Goal: Task Accomplishment & Management: Manage account settings

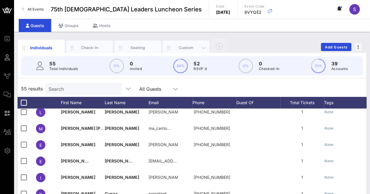
click at [184, 46] on div "Custom" at bounding box center [186, 48] width 26 height 6
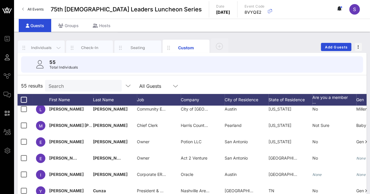
click at [38, 46] on div "Individuals" at bounding box center [41, 48] width 26 height 6
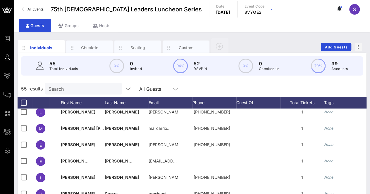
click at [337, 8] on icon at bounding box center [339, 8] width 5 height 5
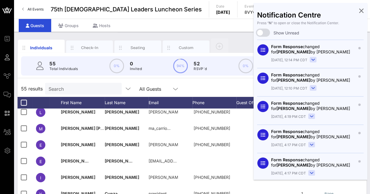
click at [215, 34] on div "Individuals Check-In Seating Custom Add Guests 55 Total Individuals 0% 0 Invite…" at bounding box center [192, 161] width 356 height 258
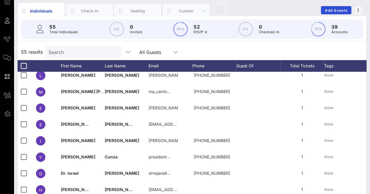
click at [187, 12] on div "Custom" at bounding box center [186, 11] width 26 height 6
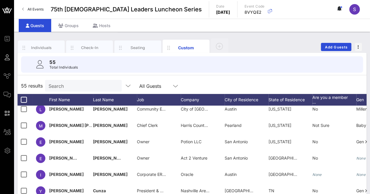
click at [341, 8] on icon at bounding box center [339, 8] width 5 height 5
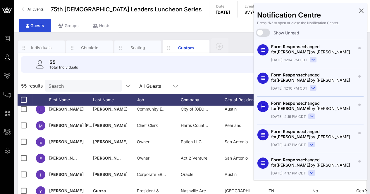
click at [234, 79] on div "55 results Search All Guests" at bounding box center [192, 86] width 349 height 16
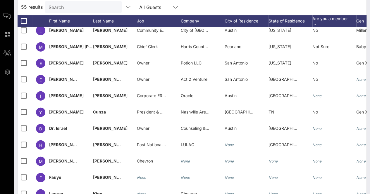
scroll to position [92, 0]
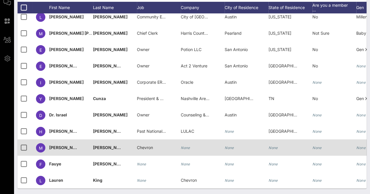
click at [187, 140] on div "None" at bounding box center [185, 148] width 9 height 16
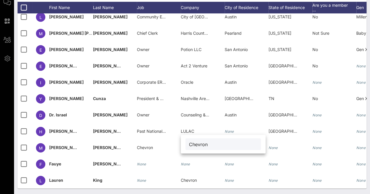
type input "Chevron"
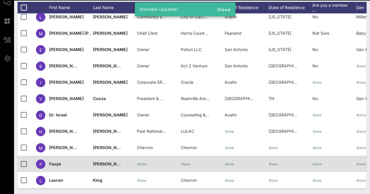
click at [188, 162] on icon "None" at bounding box center [185, 164] width 9 height 4
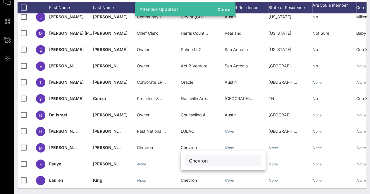
type input "Chevron"
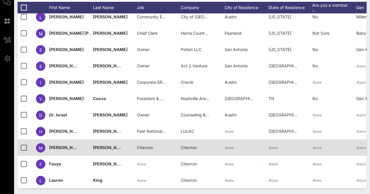
click at [144, 145] on span "Chevron" at bounding box center [145, 147] width 16 height 5
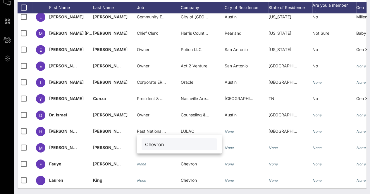
click at [149, 142] on input "Chevron" at bounding box center [179, 145] width 68 height 8
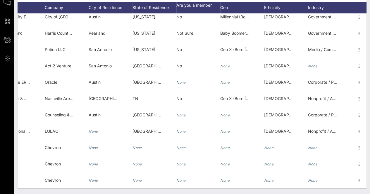
scroll to position [729, 140]
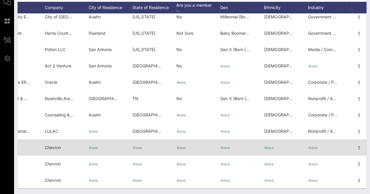
click at [315, 142] on div "None" at bounding box center [330, 151] width 44 height 23
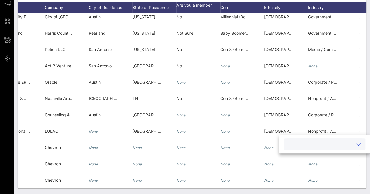
click at [340, 141] on input "text" at bounding box center [319, 145] width 65 height 8
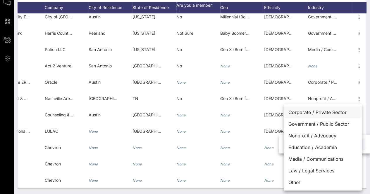
click at [331, 113] on div "Corporate / Private Sector" at bounding box center [323, 113] width 78 height 12
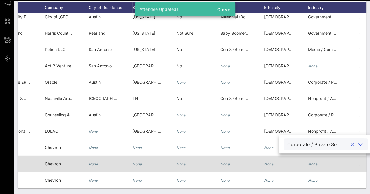
click at [319, 157] on div "None" at bounding box center [330, 167] width 44 height 23
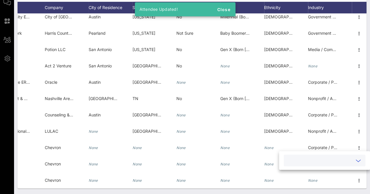
click at [322, 160] on input "text" at bounding box center [319, 161] width 65 height 8
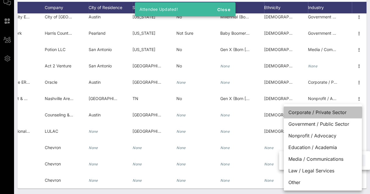
click at [324, 113] on div "Corporate / Private Sector" at bounding box center [323, 113] width 78 height 12
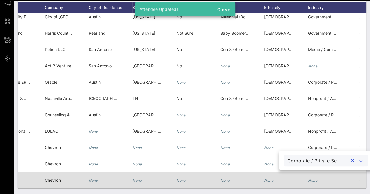
click at [312, 179] on icon "None" at bounding box center [312, 181] width 9 height 4
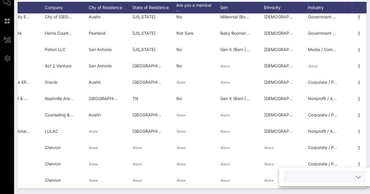
click at [320, 175] on input "text" at bounding box center [319, 177] width 65 height 8
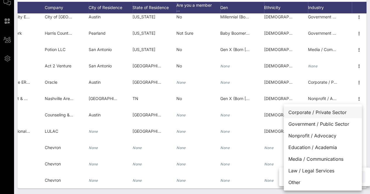
click at [306, 114] on div "Corporate / Private Sector" at bounding box center [323, 113] width 78 height 12
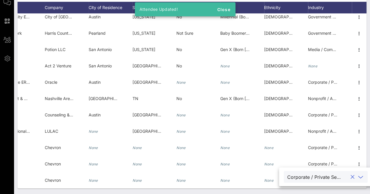
click at [261, 192] on div "Individuals Check-In Seating Custom Add Guests 55 Total Individuals 55 results …" at bounding box center [192, 66] width 356 height 255
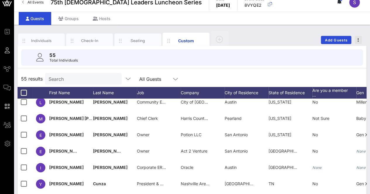
scroll to position [0, 0]
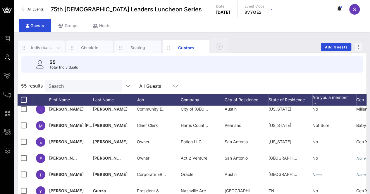
click at [43, 44] on div "Individuals" at bounding box center [41, 48] width 47 height 15
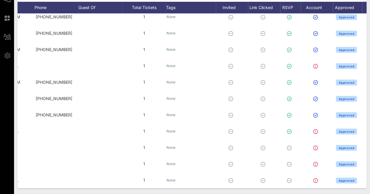
scroll to position [0, 168]
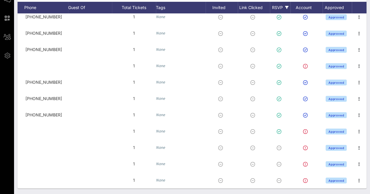
click at [277, 7] on div "RSVP" at bounding box center [280, 8] width 20 height 12
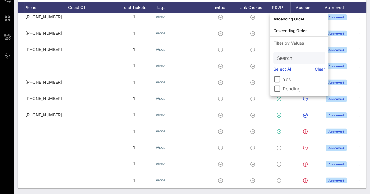
click at [288, 89] on label "Pending" at bounding box center [304, 89] width 42 height 6
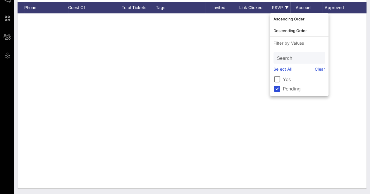
scroll to position [0, 0]
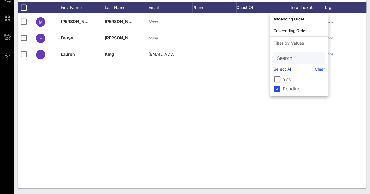
click at [203, 135] on div "M Matt Carmichael None 1 None Approved F Fauye Bennett None 1 None Approved L L…" at bounding box center [192, 100] width 349 height 175
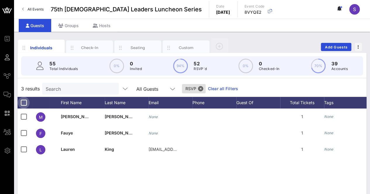
click at [23, 104] on div at bounding box center [24, 103] width 10 height 10
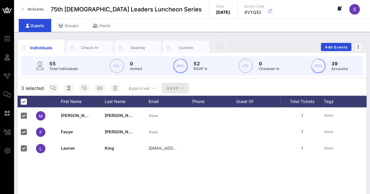
click at [176, 86] on span "RSVP" at bounding box center [175, 88] width 18 height 5
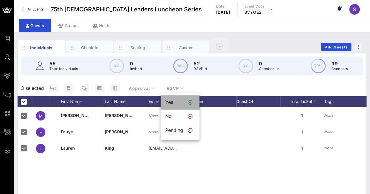
click at [174, 102] on div "Yes" at bounding box center [174, 103] width 18 height 6
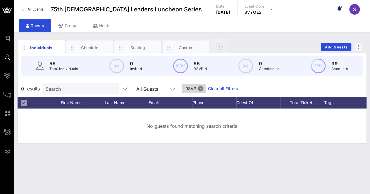
click at [198, 88] on button "Close" at bounding box center [200, 88] width 5 height 5
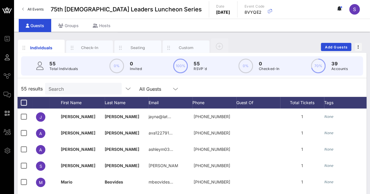
click at [254, 84] on div "55 results Search All Guests" at bounding box center [192, 89] width 349 height 16
click at [182, 41] on div "Custom" at bounding box center [186, 48] width 47 height 15
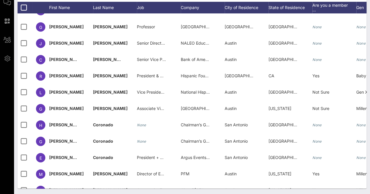
scroll to position [729, 0]
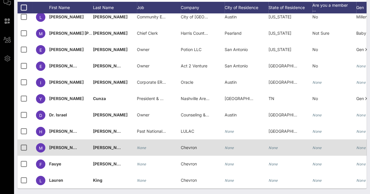
click at [136, 142] on div "[PERSON_NAME]" at bounding box center [115, 151] width 44 height 23
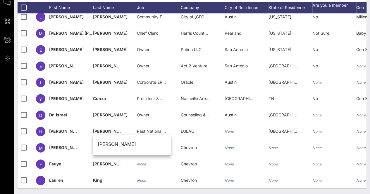
click at [182, 190] on div "Individuals Check-In Seating Custom Add Guests 55 Total Individuals 55 results …" at bounding box center [192, 66] width 356 height 255
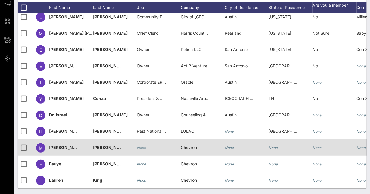
click at [140, 146] on icon "None" at bounding box center [141, 148] width 9 height 4
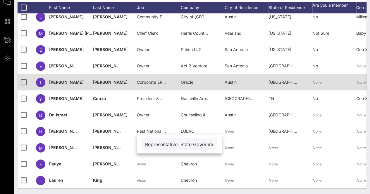
scroll to position [0, 30]
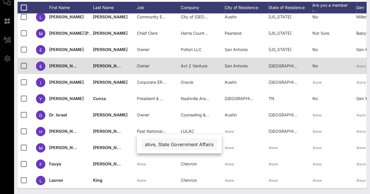
type input "Representative, State Government Affairs"
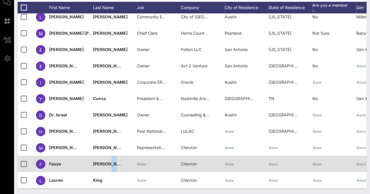
click at [137, 161] on div "F Fauye Bennett None Chevron None None None None None Corporate / Private Sector" at bounding box center [260, 164] width 485 height 16
click at [146, 162] on icon "None" at bounding box center [141, 164] width 9 height 4
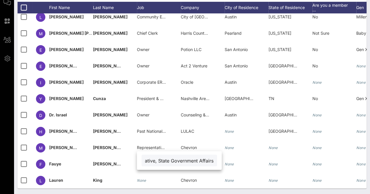
scroll to position [0, 0]
drag, startPoint x: 201, startPoint y: 159, endPoint x: 140, endPoint y: 160, distance: 61.4
click at [140, 160] on div "Representative, State Government Affairs" at bounding box center [179, 160] width 85 height 19
click at [197, 159] on input "Representative, State Government Affairs" at bounding box center [179, 161] width 68 height 8
drag, startPoint x: 194, startPoint y: 160, endPoint x: 204, endPoint y: 166, distance: 11.9
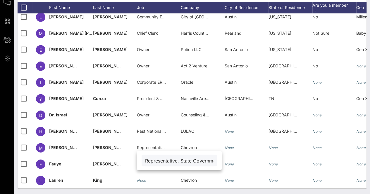
click at [195, 161] on input "Representative, State Government Affairs" at bounding box center [179, 161] width 68 height 8
type input "Representative, Government Affairs"
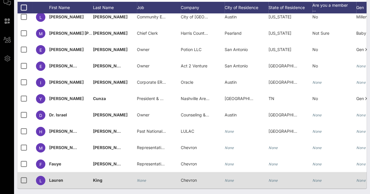
click at [152, 175] on div "None" at bounding box center [159, 183] width 44 height 23
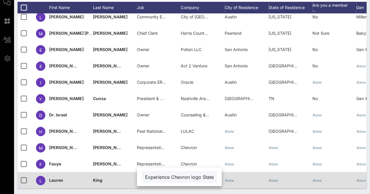
drag, startPoint x: 196, startPoint y: 177, endPoint x: 126, endPoint y: 177, distance: 70.2
click at [126, 177] on div "Event Builder Guests Journeys Comms QR Scanner Team Settings 75th Latino Leader…" at bounding box center [185, 51] width 370 height 287
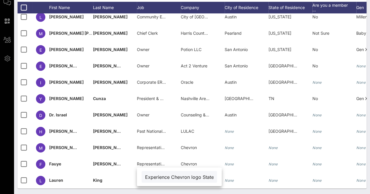
click at [174, 172] on div "Experience Chevron logo State Government Affairs Project Coordinator" at bounding box center [179, 177] width 68 height 12
click at [188, 179] on input "Experience Chevron logo State Government Affairs Project Coordinator" at bounding box center [179, 177] width 68 height 8
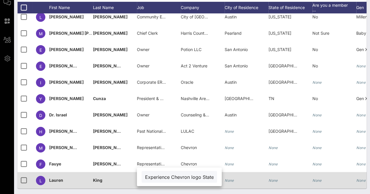
drag, startPoint x: 203, startPoint y: 177, endPoint x: 133, endPoint y: 176, distance: 70.2
click at [134, 176] on div "Event Builder Guests Journeys Comms QR Scanner Team Settings 75th Latino Leader…" at bounding box center [185, 51] width 370 height 287
type input "State Government Affairs Project Coordinator"
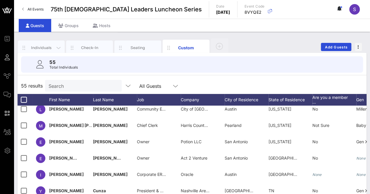
click at [42, 43] on div "Individuals" at bounding box center [41, 48] width 47 height 15
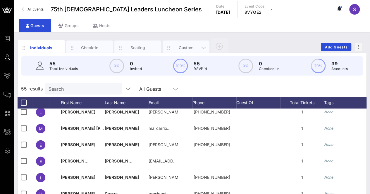
click at [180, 46] on div "Custom" at bounding box center [186, 48] width 26 height 6
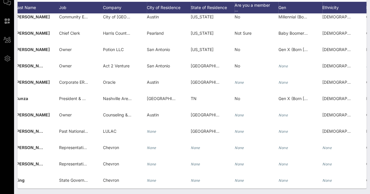
scroll to position [729, 50]
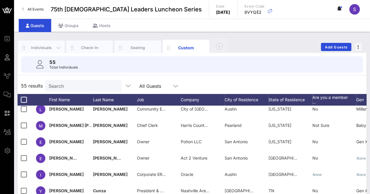
click at [34, 44] on div "Individuals" at bounding box center [41, 48] width 47 height 15
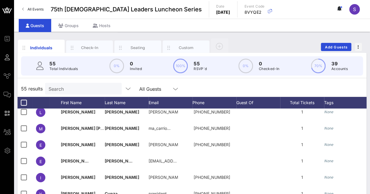
click at [344, 7] on button at bounding box center [339, 9] width 12 height 10
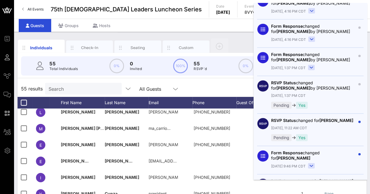
scroll to position [819, 0]
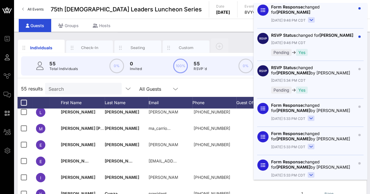
click at [230, 42] on div "Individuals Check-In Seating Custom Add Guests" at bounding box center [192, 47] width 349 height 19
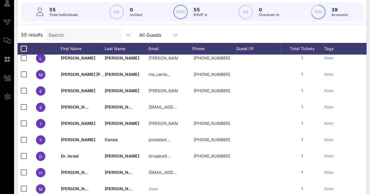
scroll to position [0, 0]
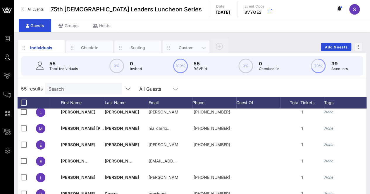
click at [185, 49] on div "Custom" at bounding box center [186, 48] width 26 height 6
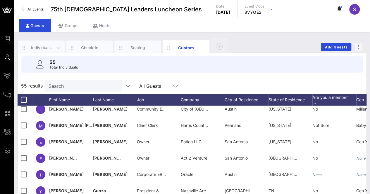
click at [42, 46] on div "Individuals" at bounding box center [41, 48] width 26 height 6
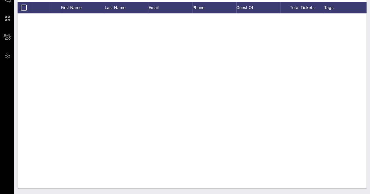
scroll to position [3775, 0]
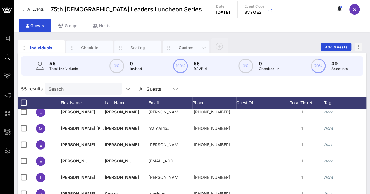
click at [189, 47] on div "Custom" at bounding box center [186, 48] width 26 height 6
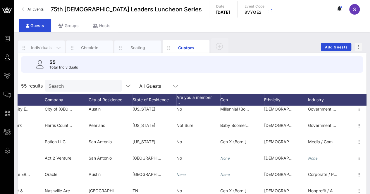
click at [37, 43] on div "Individuals" at bounding box center [41, 48] width 47 height 15
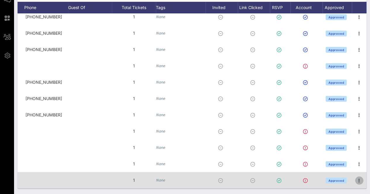
click at [356, 177] on icon "button" at bounding box center [359, 180] width 7 height 7
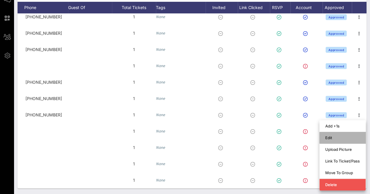
click at [339, 136] on div "Edit" at bounding box center [342, 138] width 34 height 5
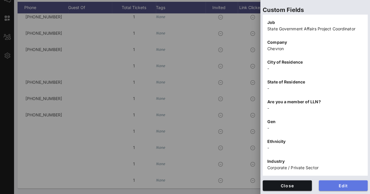
click at [346, 186] on span "Edit" at bounding box center [343, 186] width 40 height 5
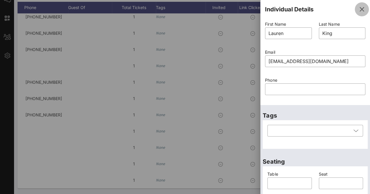
click at [358, 8] on icon "button" at bounding box center [361, 9] width 7 height 7
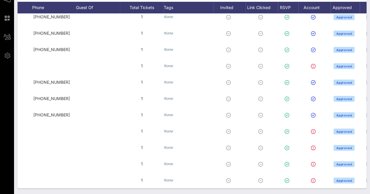
scroll to position [0, 168]
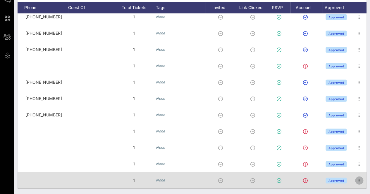
click at [356, 177] on icon "button" at bounding box center [359, 180] width 7 height 7
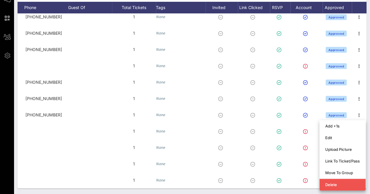
click at [297, 193] on div "Individuals Check-In Seating Custom Add Guests 55 Total Individuals 0% 0 Invite…" at bounding box center [192, 66] width 356 height 258
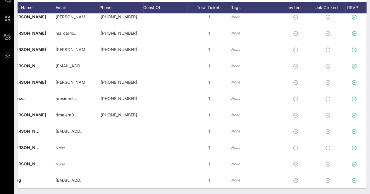
scroll to position [0, 127]
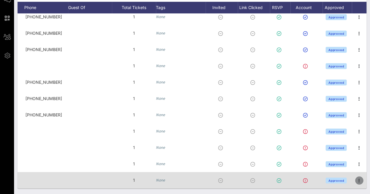
click at [356, 177] on icon "button" at bounding box center [359, 180] width 7 height 7
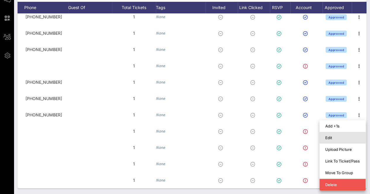
click at [344, 138] on div "Edit" at bounding box center [342, 138] width 34 height 5
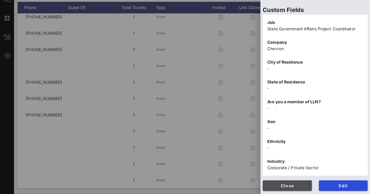
click at [284, 189] on button "Close" at bounding box center [287, 186] width 49 height 11
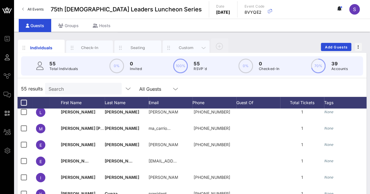
click at [182, 48] on div "Custom" at bounding box center [186, 48] width 26 height 6
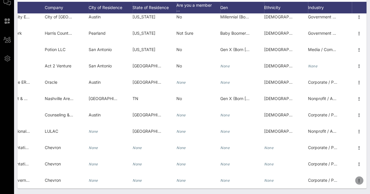
click at [356, 177] on icon "button" at bounding box center [359, 180] width 7 height 7
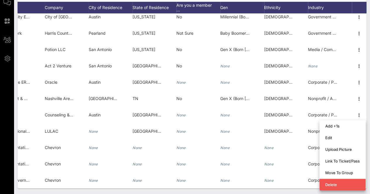
click at [293, 192] on div "Individuals Check-In Seating Custom Add Guests 55 Total Individuals 55 results …" at bounding box center [192, 66] width 356 height 255
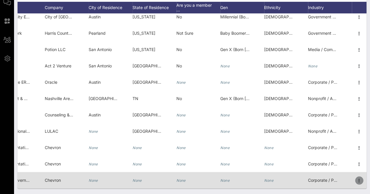
click at [355, 177] on span "button" at bounding box center [359, 180] width 8 height 7
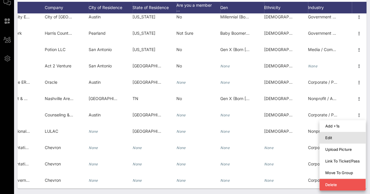
click at [327, 138] on div "Edit" at bounding box center [342, 138] width 34 height 5
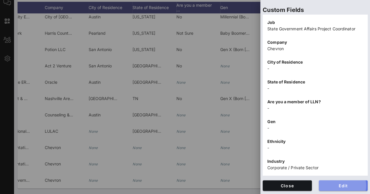
click at [345, 184] on span "Edit" at bounding box center [343, 186] width 40 height 5
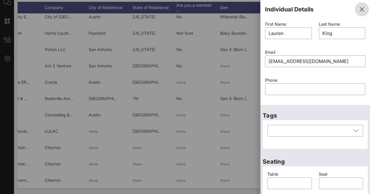
click at [361, 9] on span "button" at bounding box center [362, 9] width 14 height 7
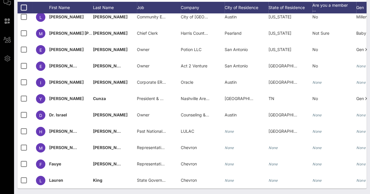
scroll to position [0, 0]
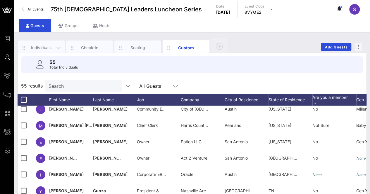
drag, startPoint x: 37, startPoint y: 43, endPoint x: 39, endPoint y: 46, distance: 3.5
click at [37, 43] on div "Individuals" at bounding box center [41, 48] width 47 height 15
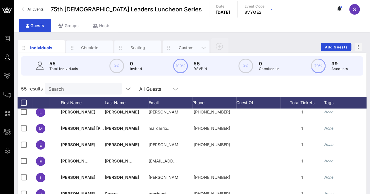
click at [181, 44] on div "Custom" at bounding box center [186, 48] width 47 height 15
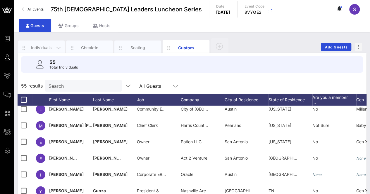
click at [37, 52] on div "Individuals" at bounding box center [41, 48] width 47 height 15
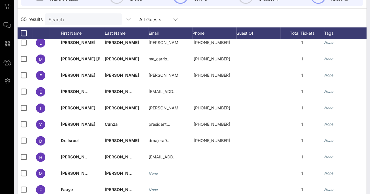
scroll to position [95, 0]
